Goal: Find contact information: Find contact information

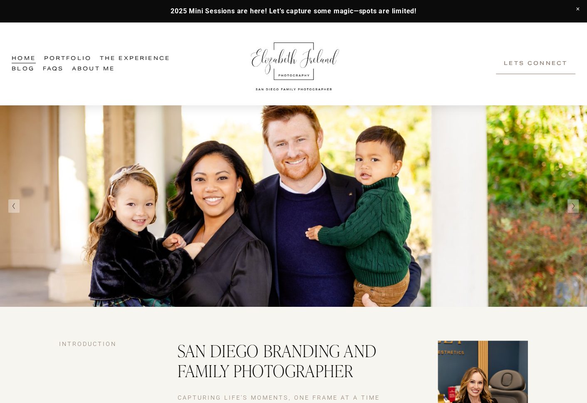
click at [84, 54] on link "Portfolio" at bounding box center [67, 58] width 47 height 10
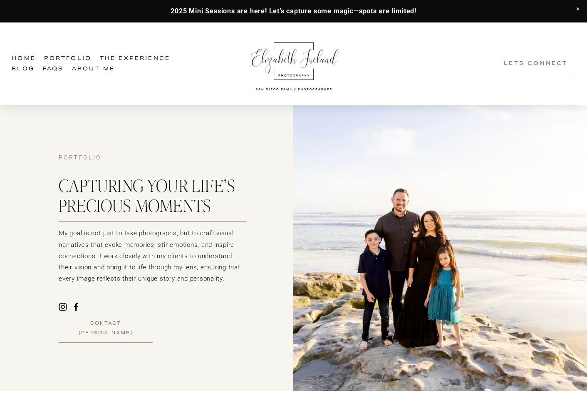
click at [84, 54] on link "Portfolio" at bounding box center [67, 58] width 47 height 10
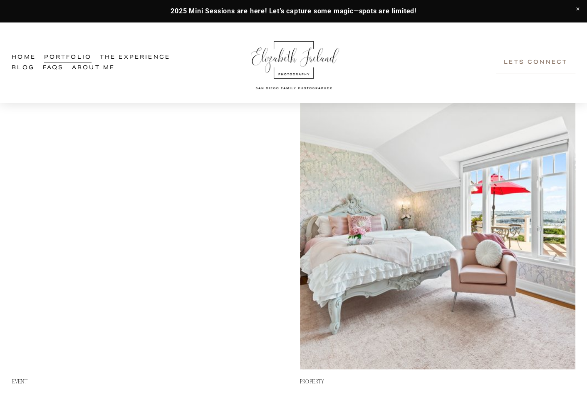
scroll to position [678, 0]
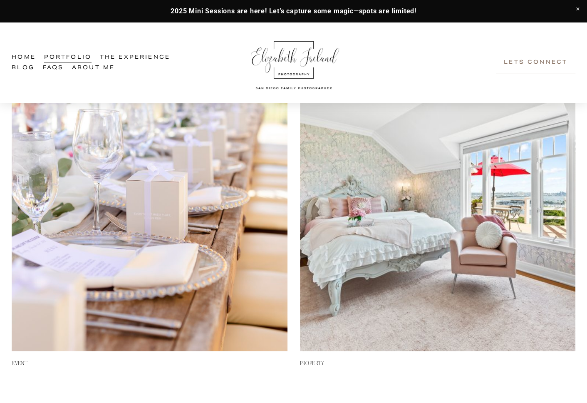
click at [513, 290] on img at bounding box center [438, 213] width 276 height 276
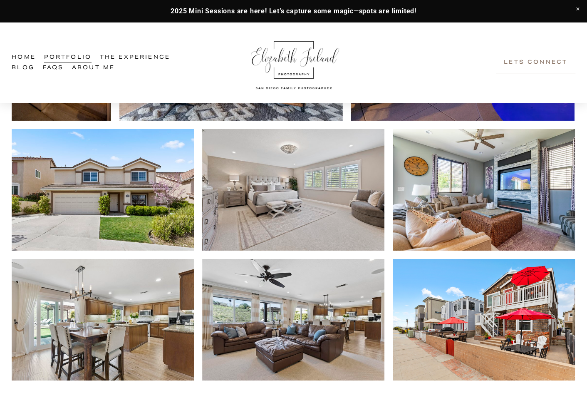
scroll to position [1523, 0]
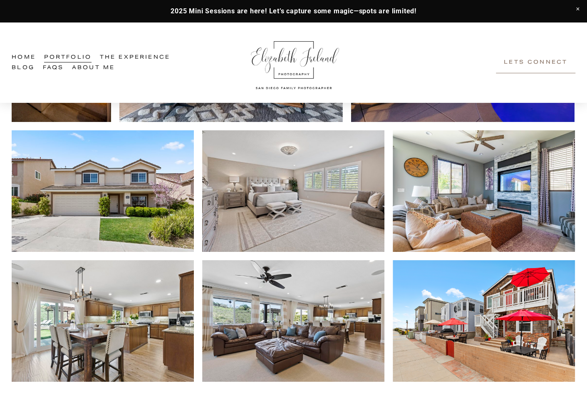
click at [557, 66] on link "Lets Connect" at bounding box center [535, 62] width 79 height 21
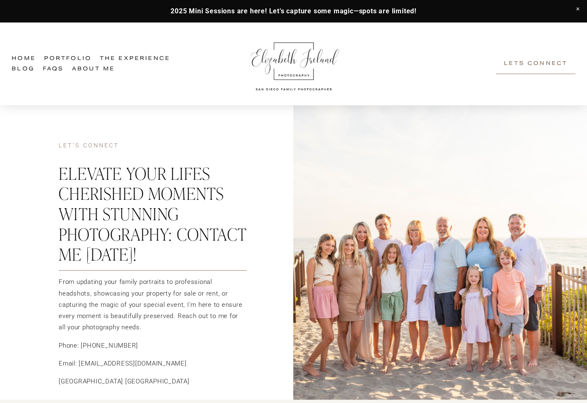
drag, startPoint x: 136, startPoint y: 345, endPoint x: 81, endPoint y: 348, distance: 55.4
click at [81, 348] on p "Phone: [PHONE_NUMBER]" at bounding box center [153, 345] width 188 height 11
copy p "[PHONE_NUMBER]"
